Goal: Check status

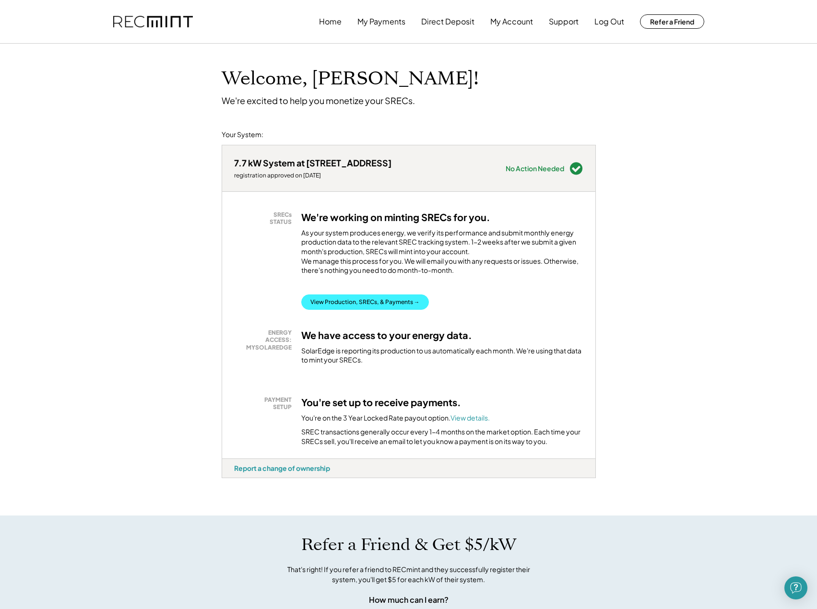
click at [354, 308] on button "View Production, SRECs, & Payments →" at bounding box center [365, 301] width 128 height 15
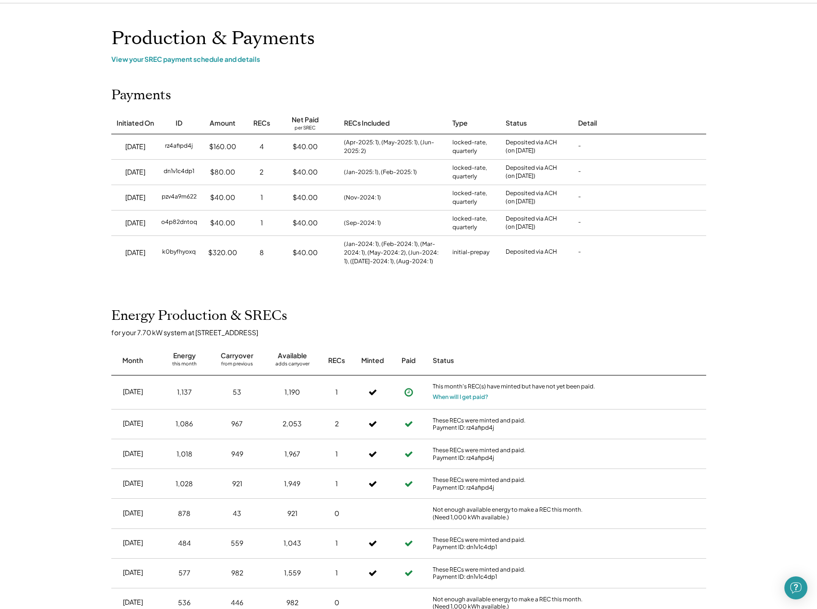
scroll to position [40, 0]
